Goal: Transaction & Acquisition: Purchase product/service

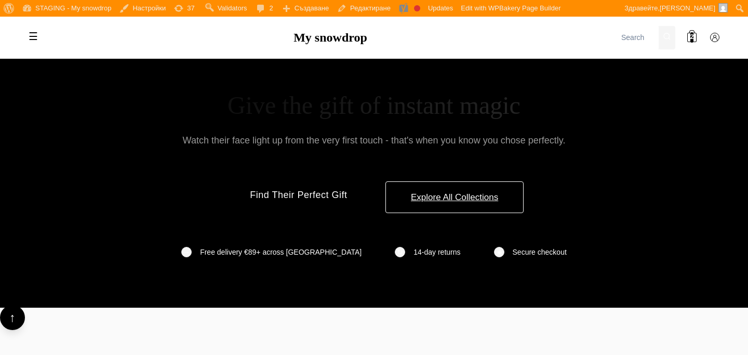
scroll to position [4705, 0]
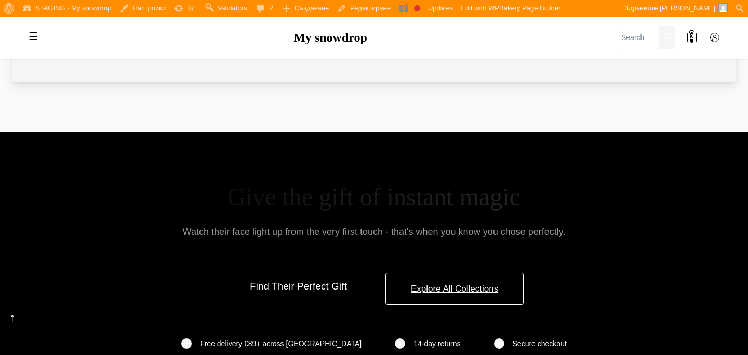
click at [354, 182] on h2 "Give the gift of instant magic" at bounding box center [373, 197] width 723 height 30
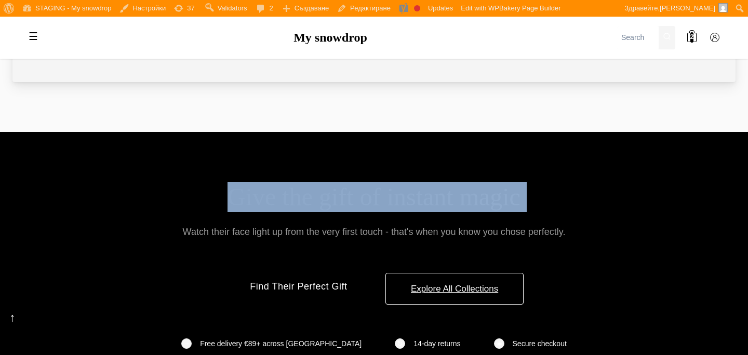
click at [354, 182] on h2 "Give the gift of instant magic" at bounding box center [373, 197] width 723 height 30
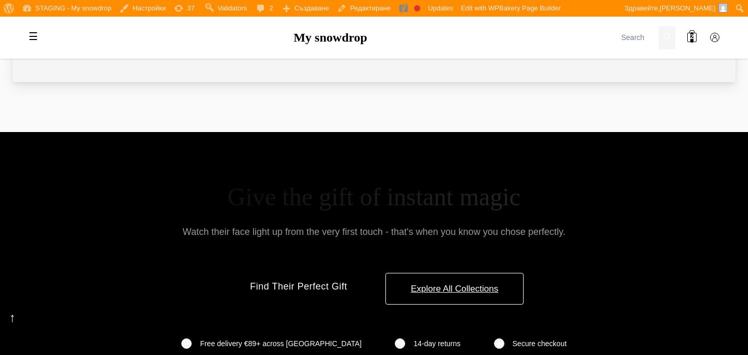
click at [494, 191] on div "Give the gift of instant magic Watch their face light up from the very first to…" at bounding box center [373, 265] width 723 height 167
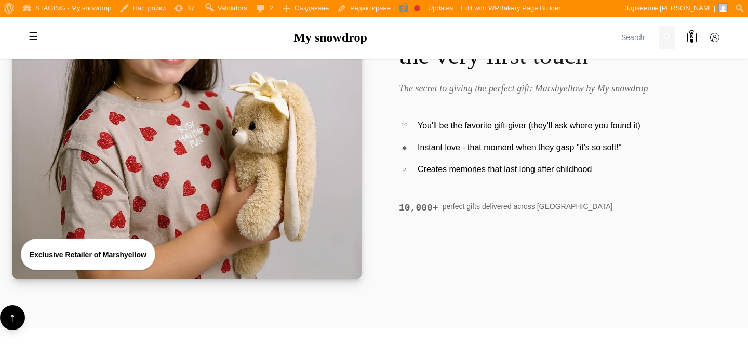
scroll to position [0, 0]
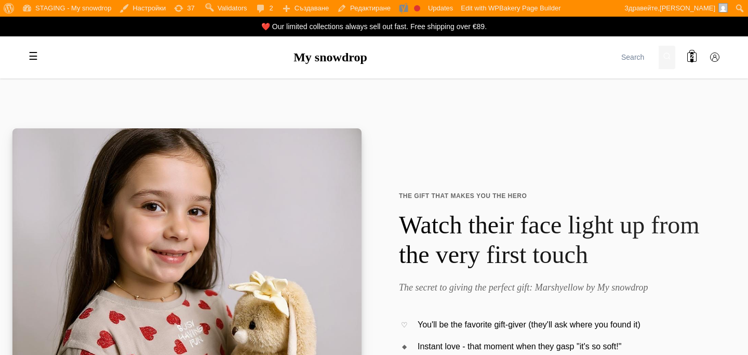
click at [25, 60] on label "☰" at bounding box center [33, 56] width 21 height 21
click at [0, 0] on input "☰" at bounding box center [0, 0] width 0 height 0
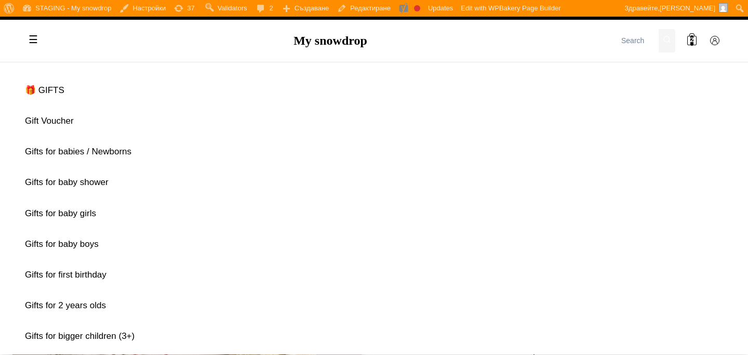
click at [30, 46] on label "☰" at bounding box center [33, 40] width 21 height 21
click at [0, 0] on input "☰" at bounding box center [0, 0] width 0 height 0
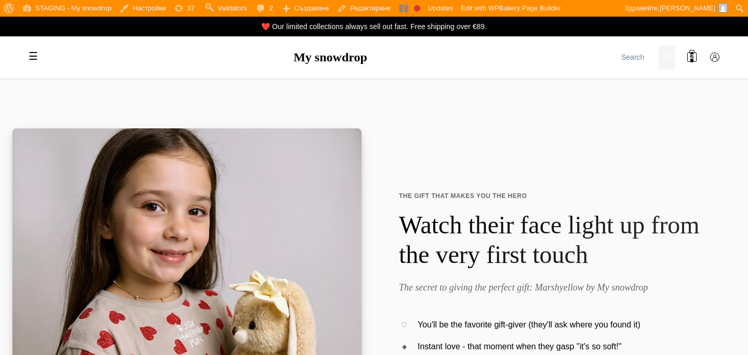
click at [30, 46] on label "☰" at bounding box center [33, 56] width 21 height 21
click at [0, 0] on input "☰" at bounding box center [0, 0] width 0 height 0
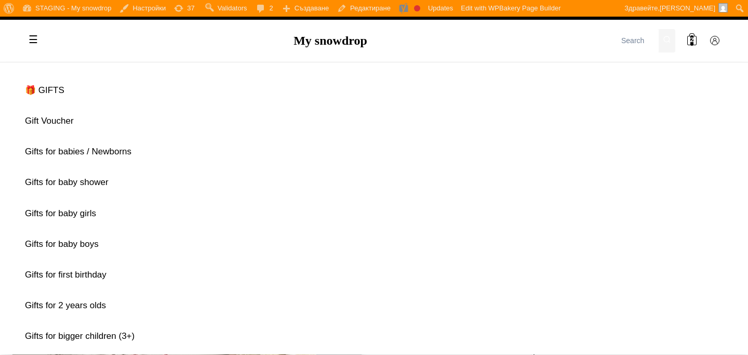
click at [31, 44] on label "☰" at bounding box center [33, 40] width 21 height 21
click at [0, 0] on input "☰" at bounding box center [0, 0] width 0 height 0
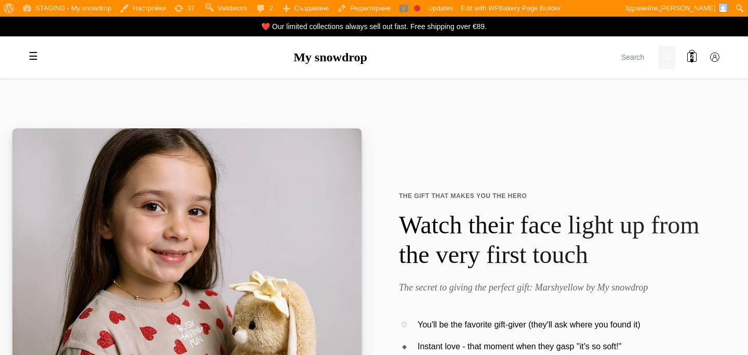
click at [32, 63] on label "☰" at bounding box center [33, 56] width 21 height 21
click at [0, 0] on input "☰" at bounding box center [0, 0] width 0 height 0
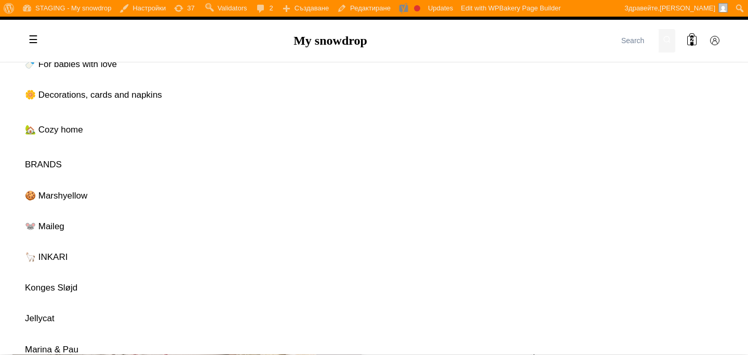
scroll to position [874, 0]
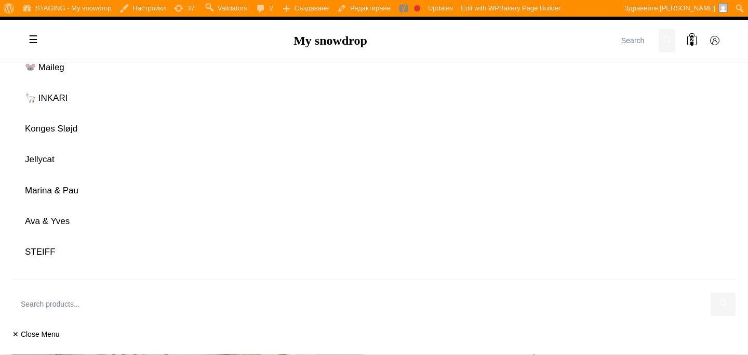
click at [36, 332] on label "✕ Close Menu" at bounding box center [373, 333] width 723 height 11
click at [0, 0] on input "☰" at bounding box center [0, 0] width 0 height 0
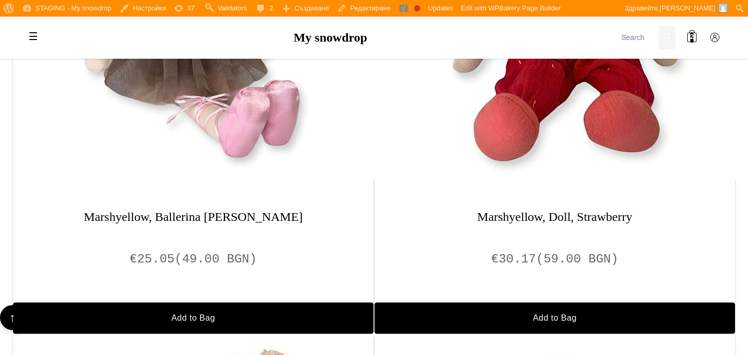
scroll to position [753, 0]
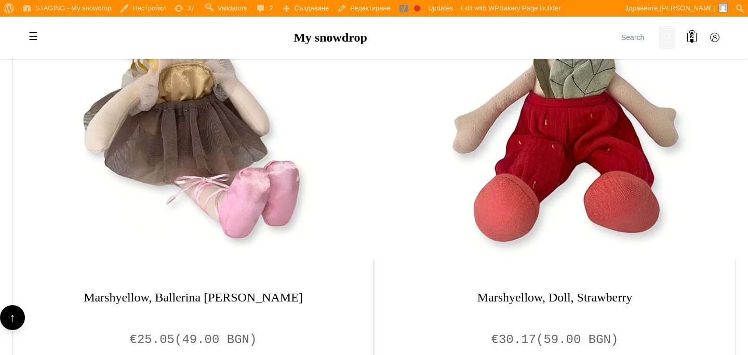
click at [517, 111] on img at bounding box center [555, 76] width 368 height 368
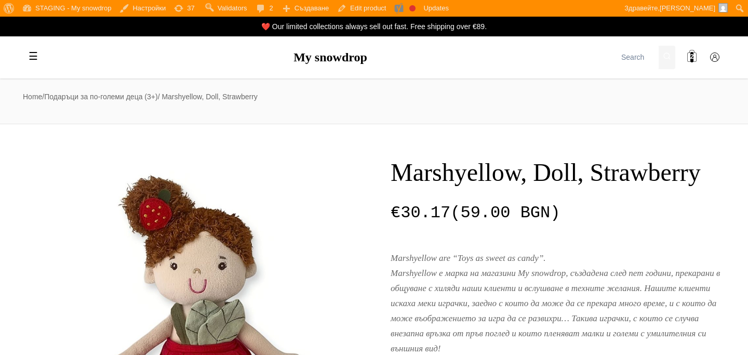
click at [693, 57] on span "2" at bounding box center [692, 57] width 4 height 10
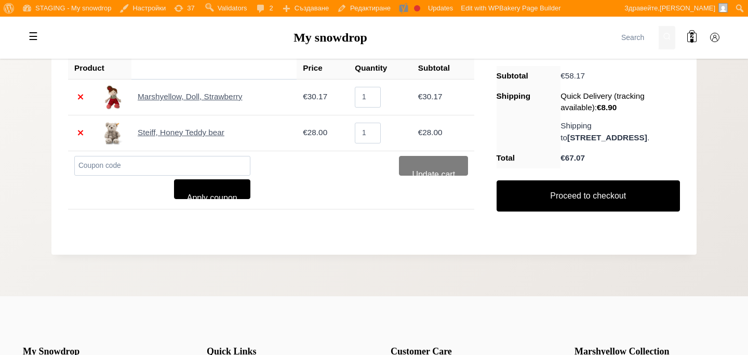
scroll to position [202, 0]
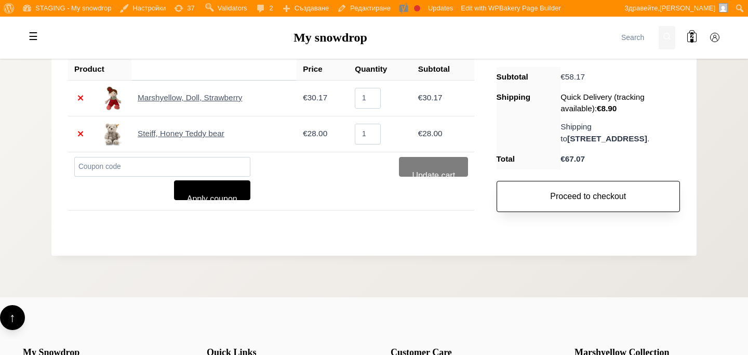
click at [602, 199] on link "Proceed to checkout" at bounding box center [588, 196] width 183 height 31
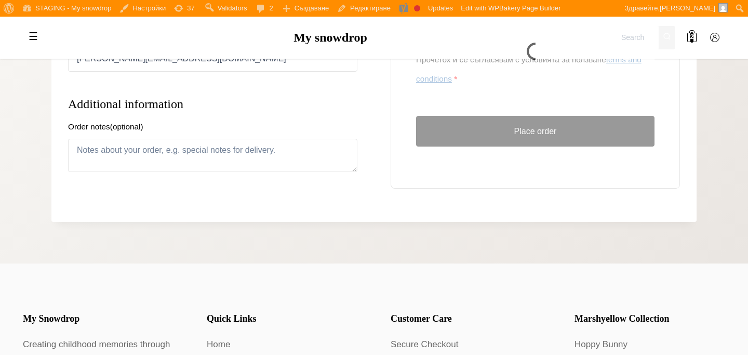
scroll to position [980, 0]
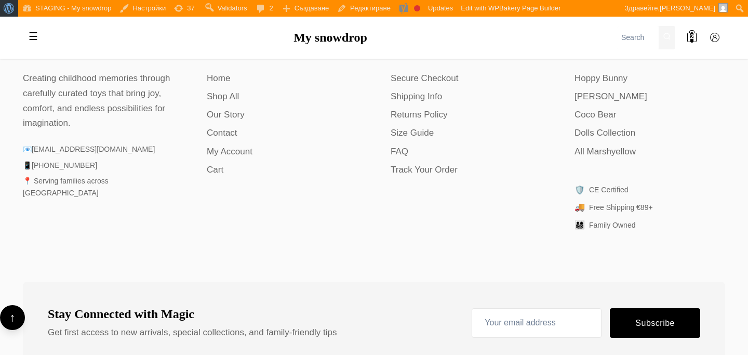
click at [8, 6] on span "Лента с инструменти" at bounding box center [8, 7] width 8 height 15
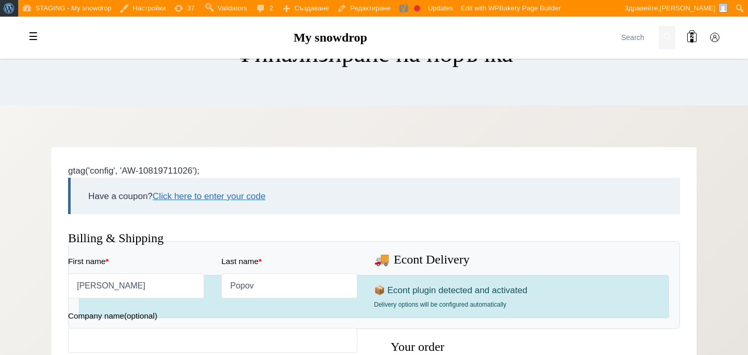
scroll to position [0, 0]
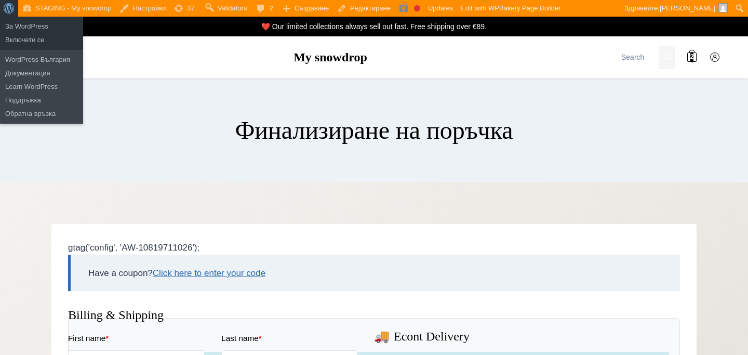
click at [11, 9] on span "Лента с инструменти" at bounding box center [8, 7] width 8 height 15
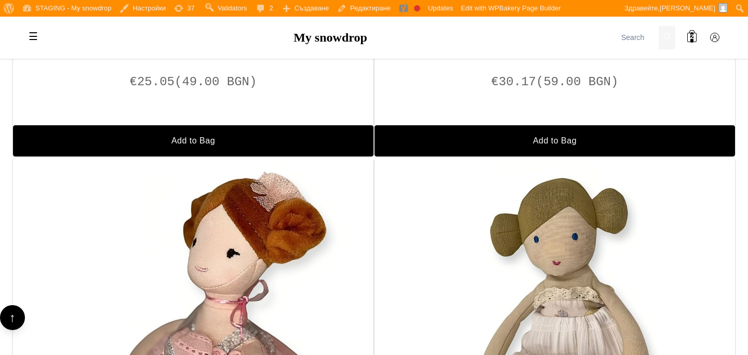
scroll to position [1496, 0]
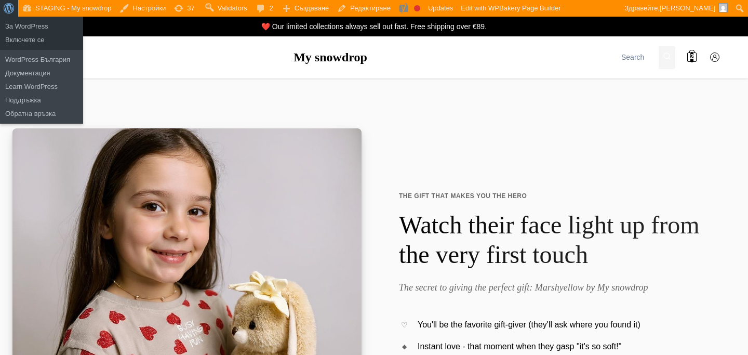
click at [4, 11] on span "Лента с инструменти" at bounding box center [8, 7] width 8 height 15
